Goal: Information Seeking & Learning: Learn about a topic

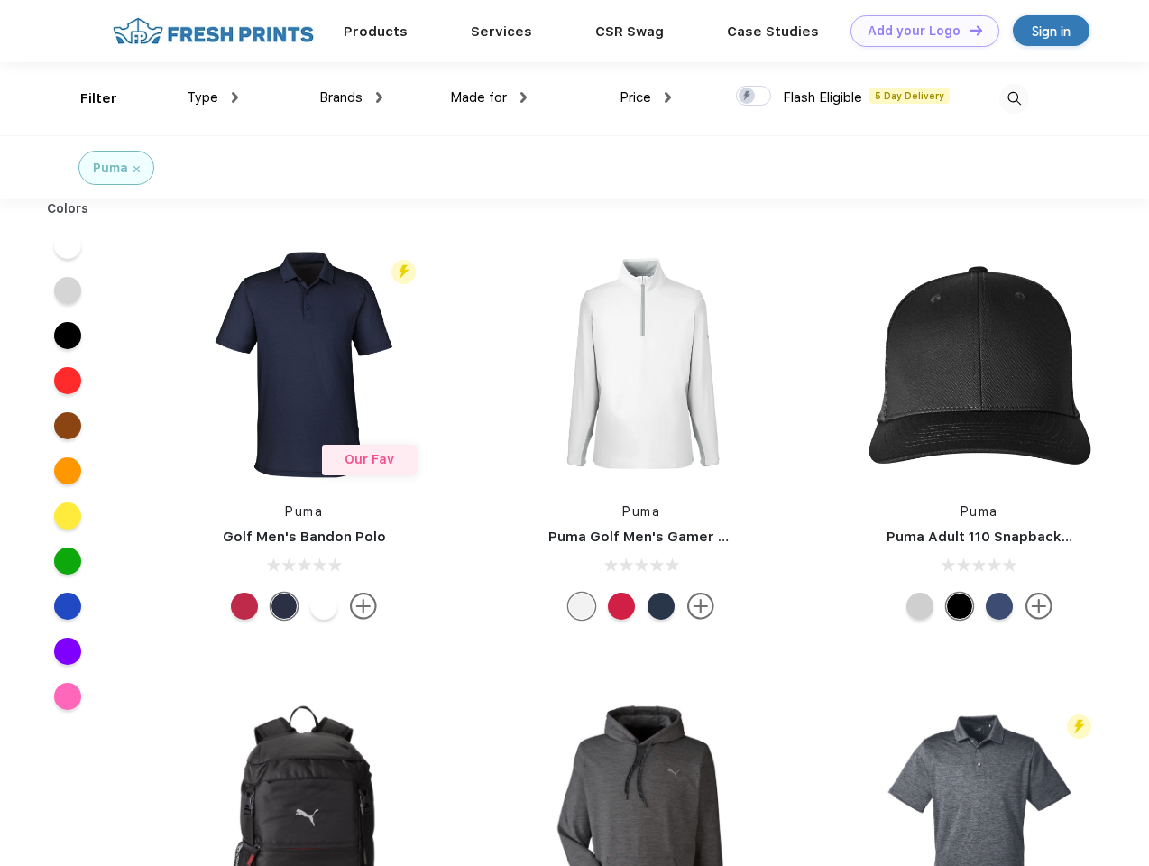
scroll to position [1, 0]
click at [918, 31] on link "Add your Logo Design Tool" at bounding box center [924, 31] width 149 height 32
click at [0, 0] on div "Design Tool" at bounding box center [0, 0] width 0 height 0
click at [968, 30] on link "Add your Logo Design Tool" at bounding box center [924, 31] width 149 height 32
click at [87, 98] on div "Filter" at bounding box center [98, 98] width 37 height 21
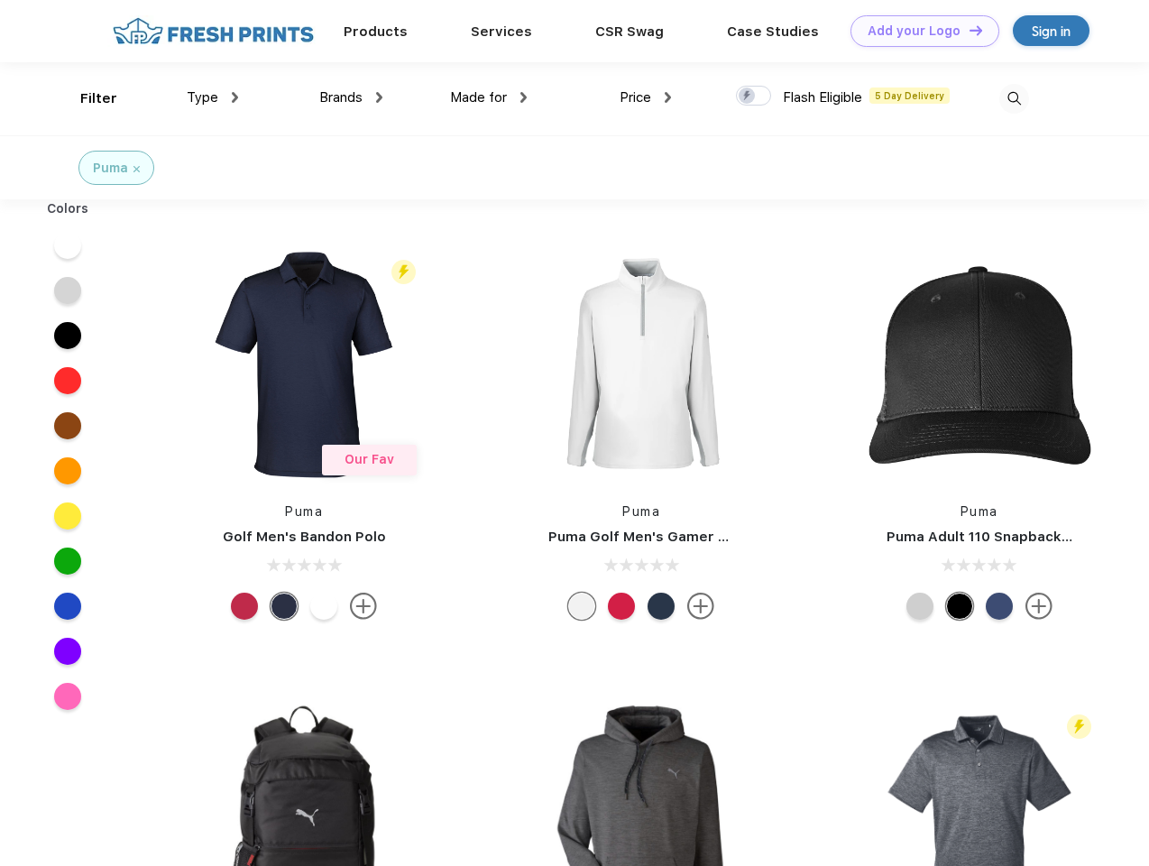
click at [213, 97] on span "Type" at bounding box center [203, 97] width 32 height 16
click at [351, 97] on span "Brands" at bounding box center [340, 97] width 43 height 16
click at [489, 97] on span "Made for" at bounding box center [478, 97] width 57 height 16
click at [646, 97] on span "Price" at bounding box center [635, 97] width 32 height 16
click at [754, 96] on div at bounding box center [753, 96] width 35 height 20
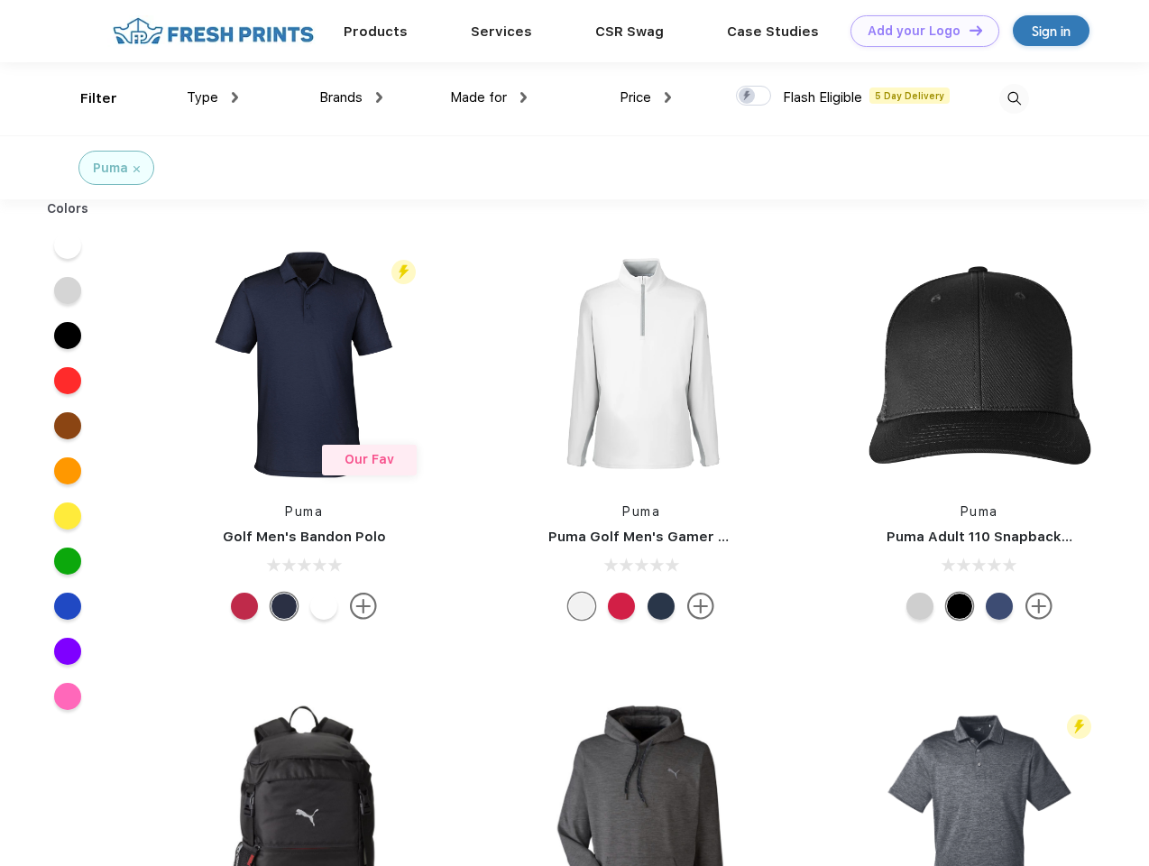
click at [748, 96] on input "checkbox" at bounding box center [742, 91] width 12 height 12
click at [1014, 98] on img at bounding box center [1014, 99] width 30 height 30
